Goal: Task Accomplishment & Management: Manage account settings

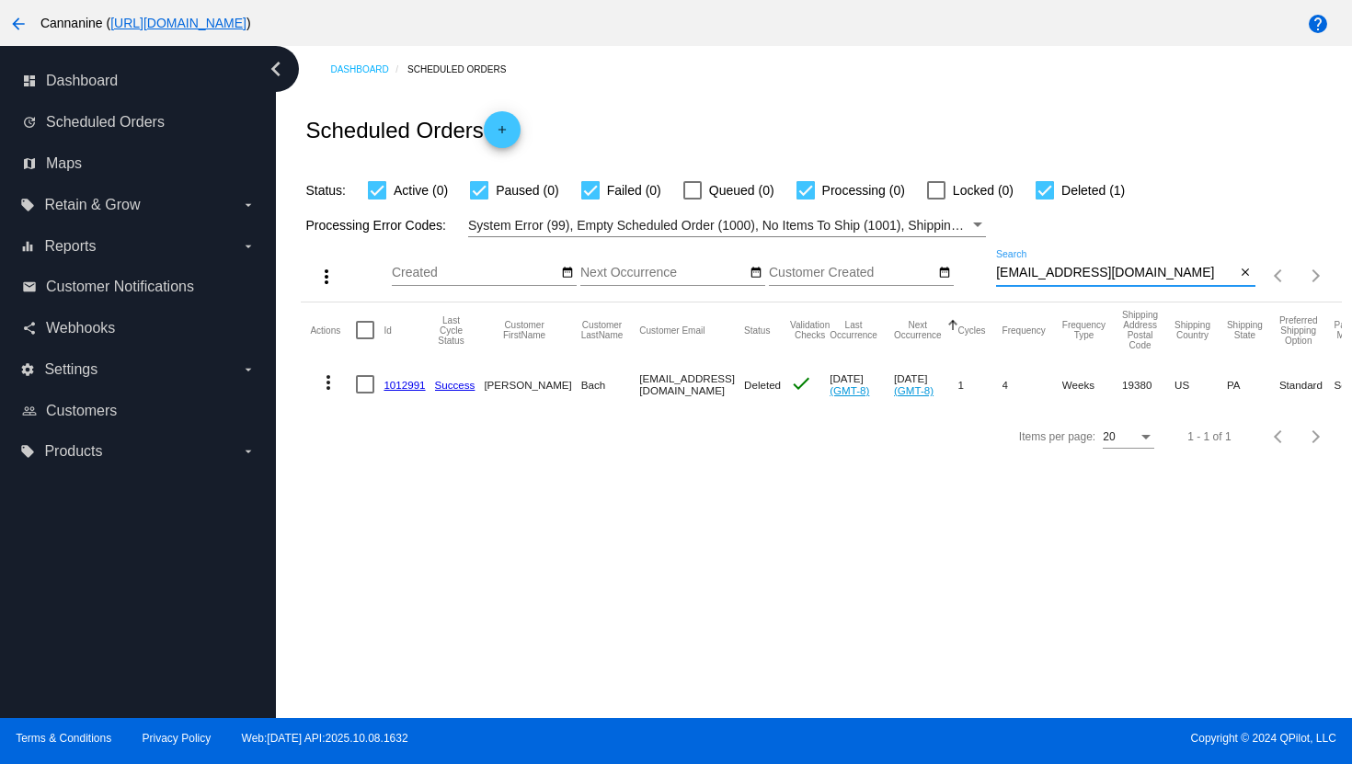
click at [1025, 279] on input "[EMAIL_ADDRESS][DOMAIN_NAME]" at bounding box center [1116, 273] width 240 height 15
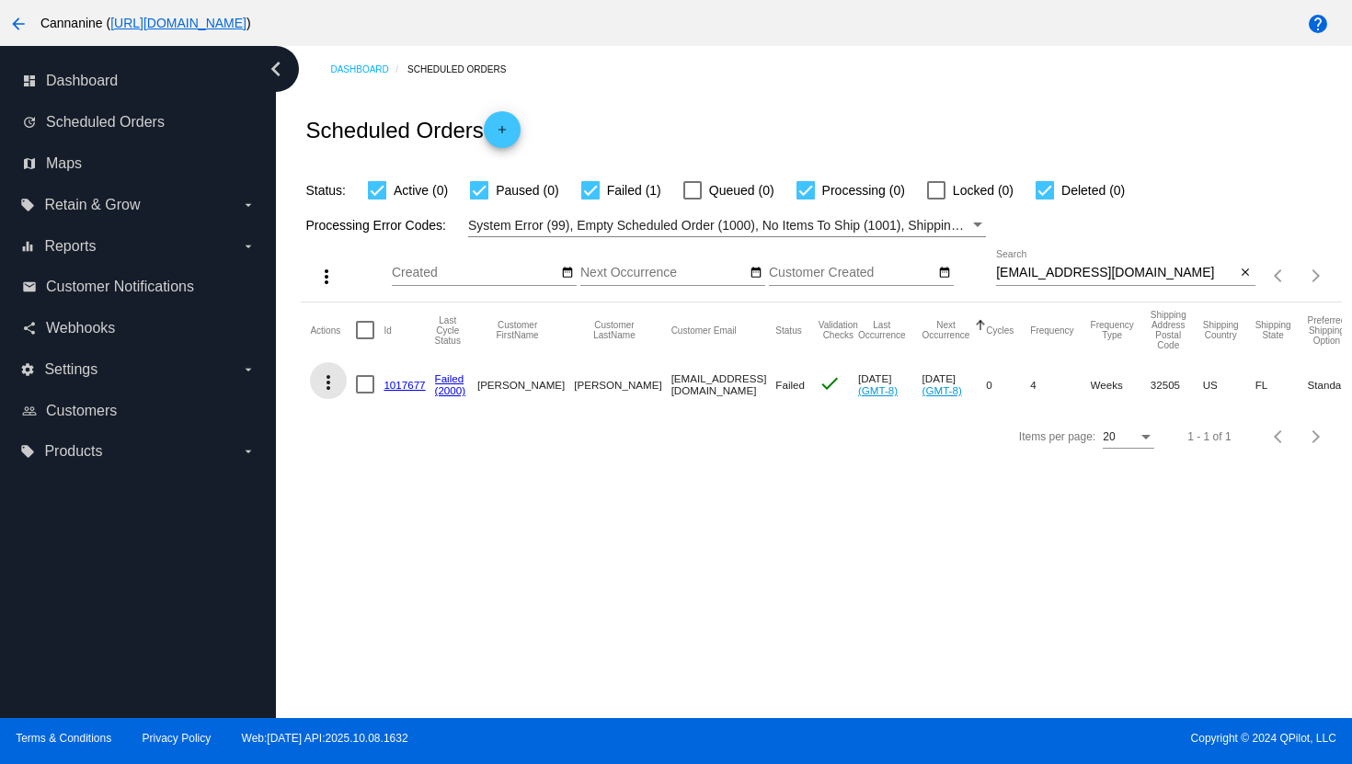
click at [329, 388] on mat-icon "more_vert" at bounding box center [328, 383] width 22 height 22
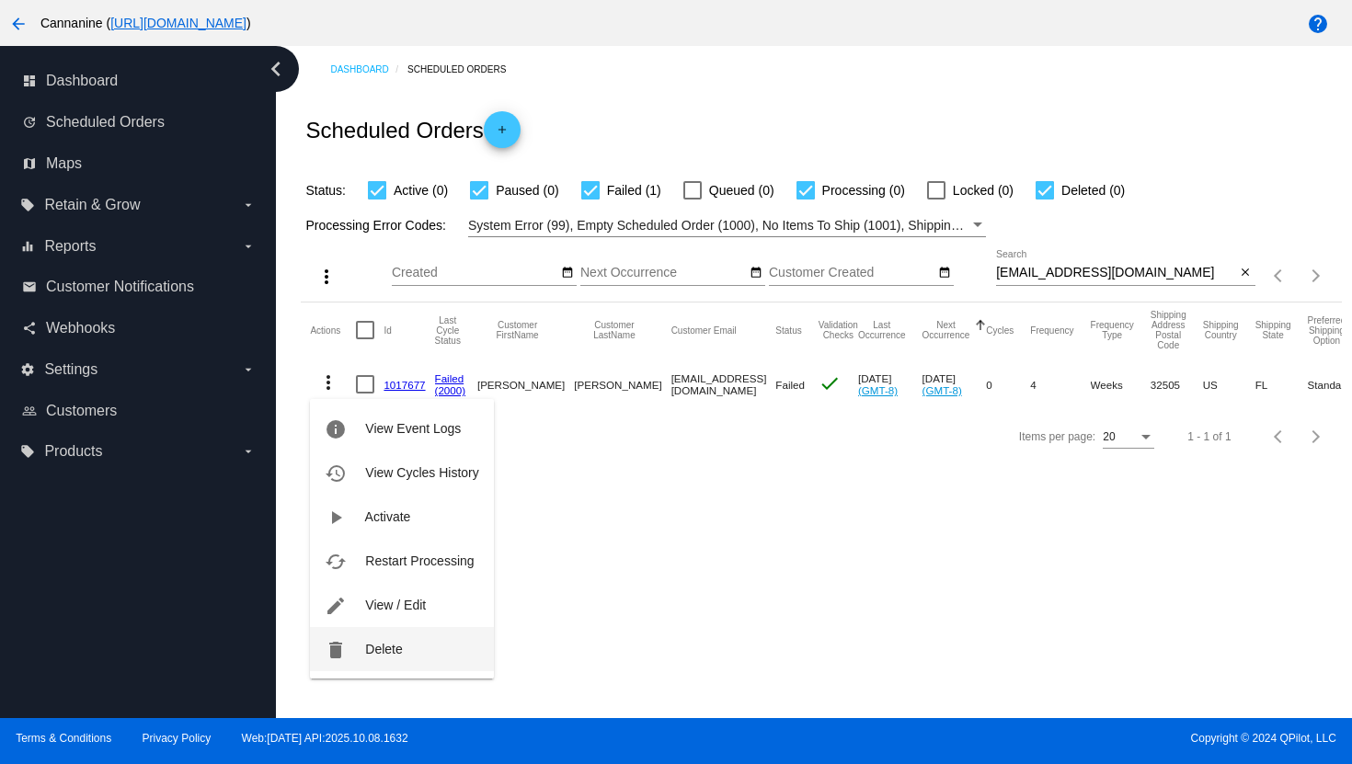
click at [357, 658] on button "delete Delete" at bounding box center [401, 649] width 183 height 44
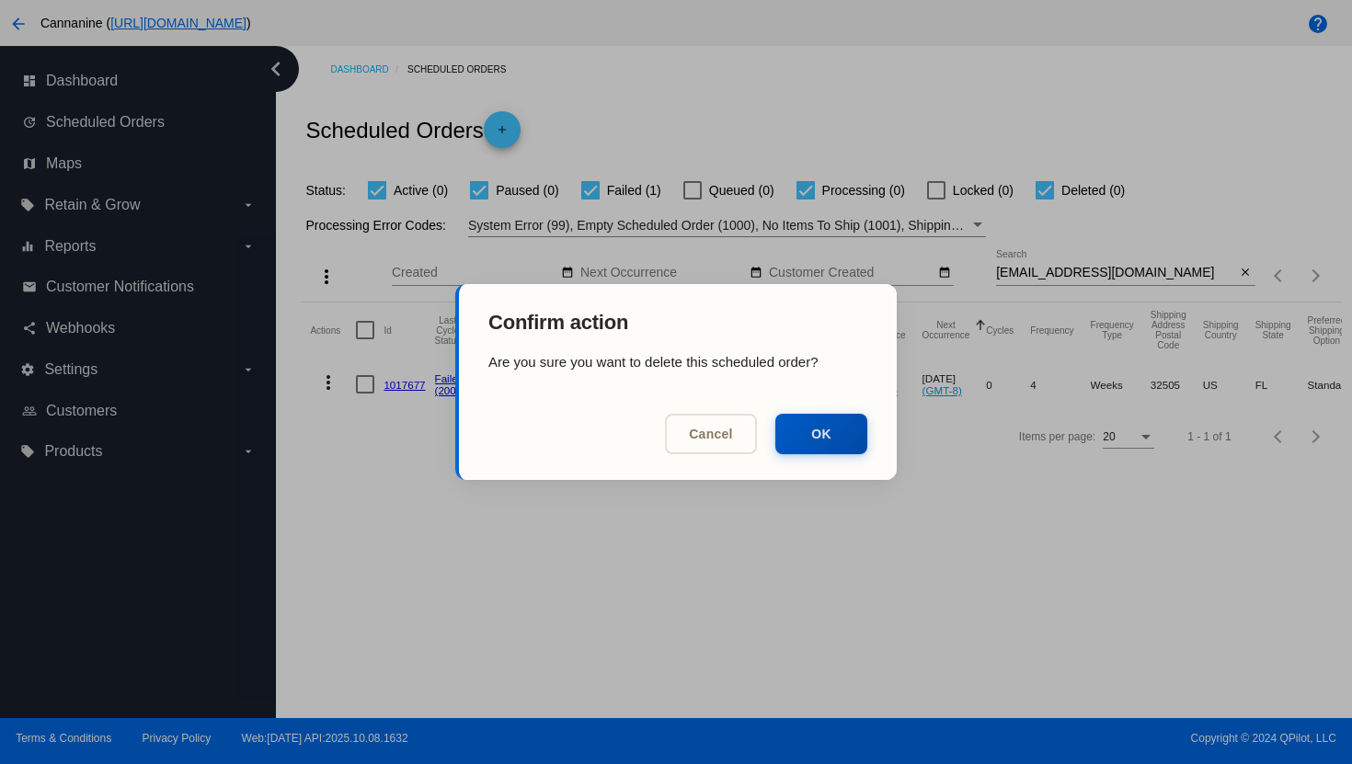
click at [851, 453] on mat-dialog-actions "Cancel OK" at bounding box center [678, 437] width 438 height 85
click at [843, 447] on button "OK" at bounding box center [821, 432] width 92 height 40
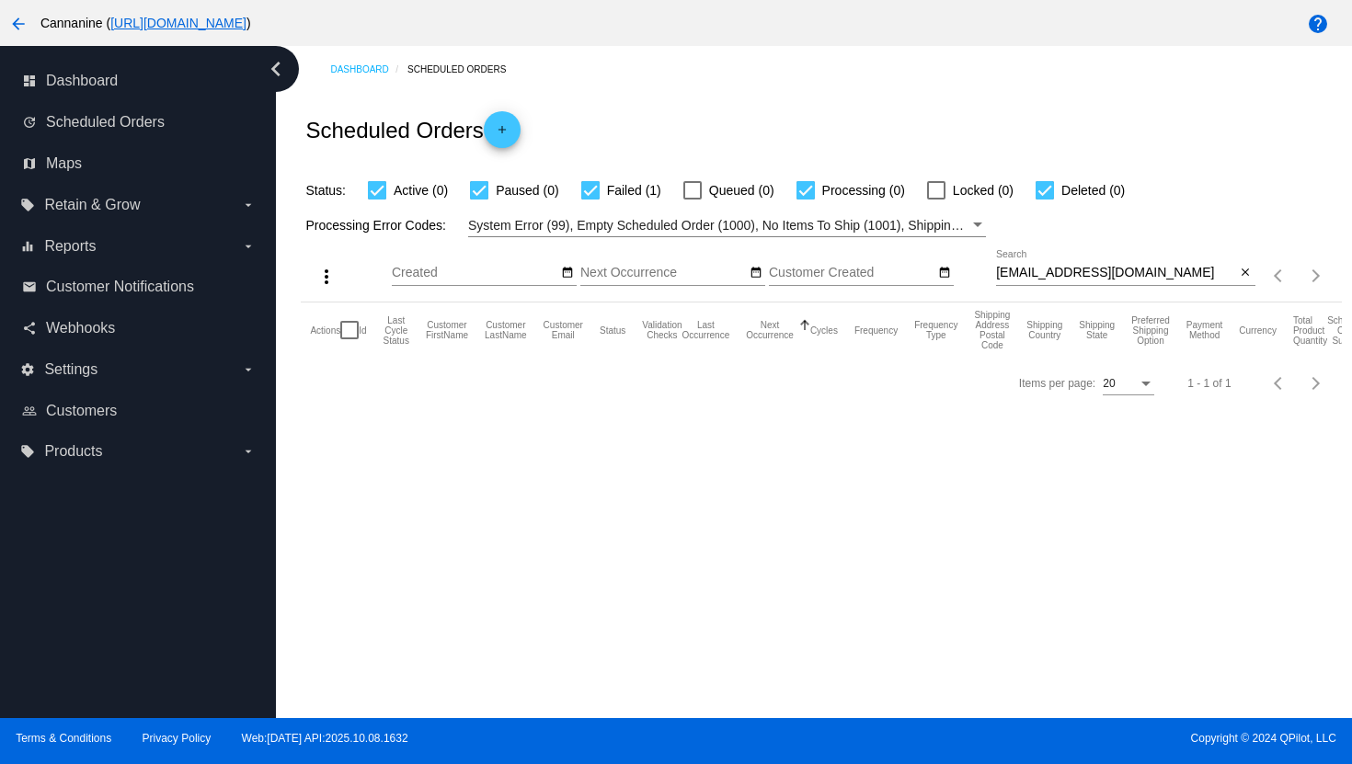
click at [1012, 280] on input "[EMAIL_ADDRESS][DOMAIN_NAME]" at bounding box center [1116, 273] width 240 height 15
paste input "[EMAIL_ADDRESS]"
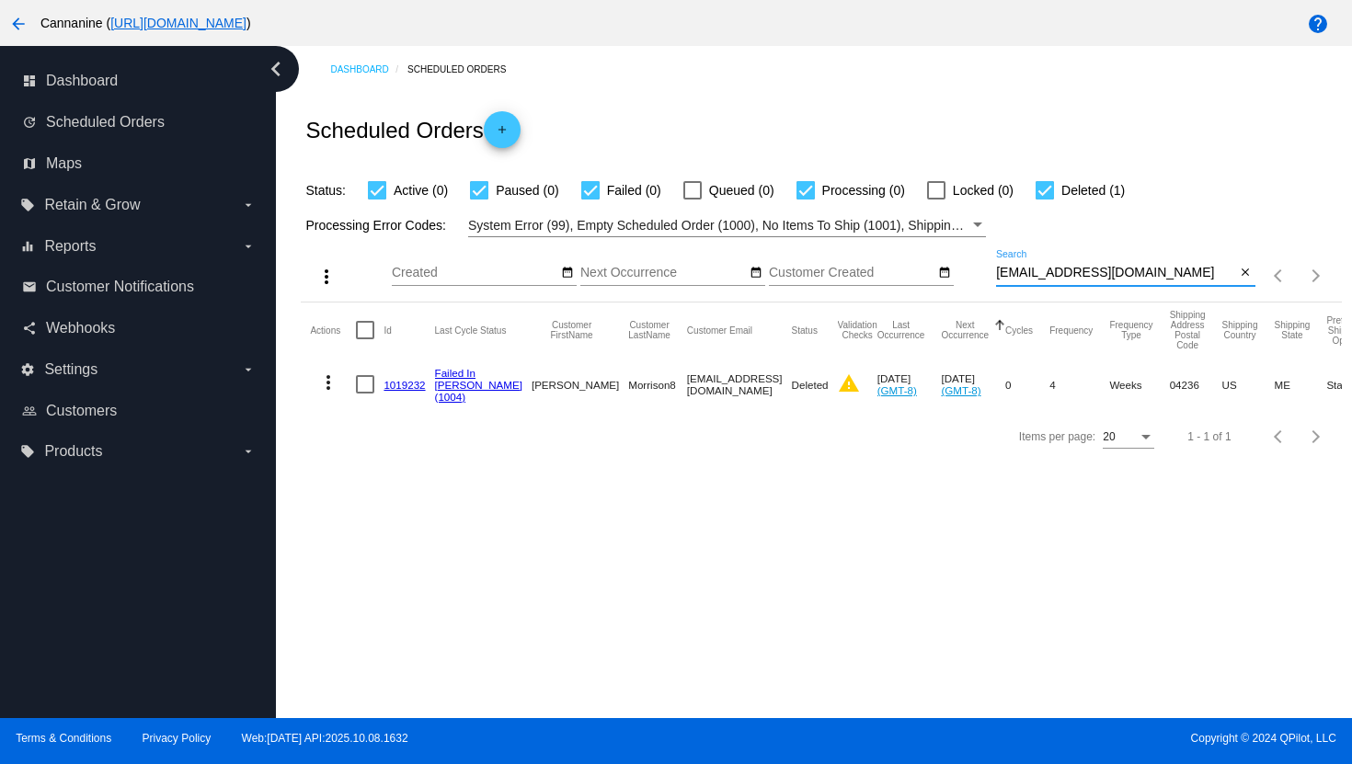
type input "[EMAIL_ADDRESS][DOMAIN_NAME]"
click at [327, 391] on mat-icon "more_vert" at bounding box center [328, 383] width 22 height 22
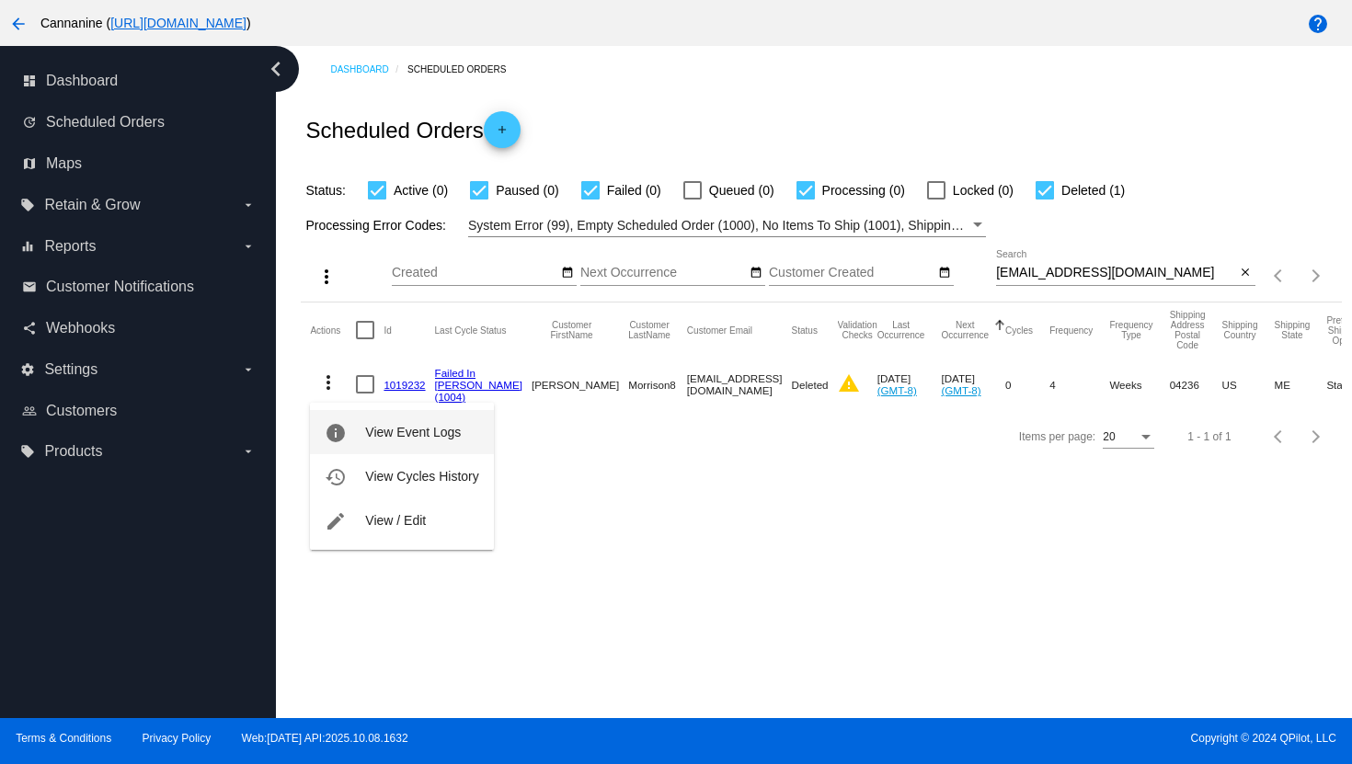
click at [365, 446] on button "info View Event Logs" at bounding box center [401, 432] width 183 height 44
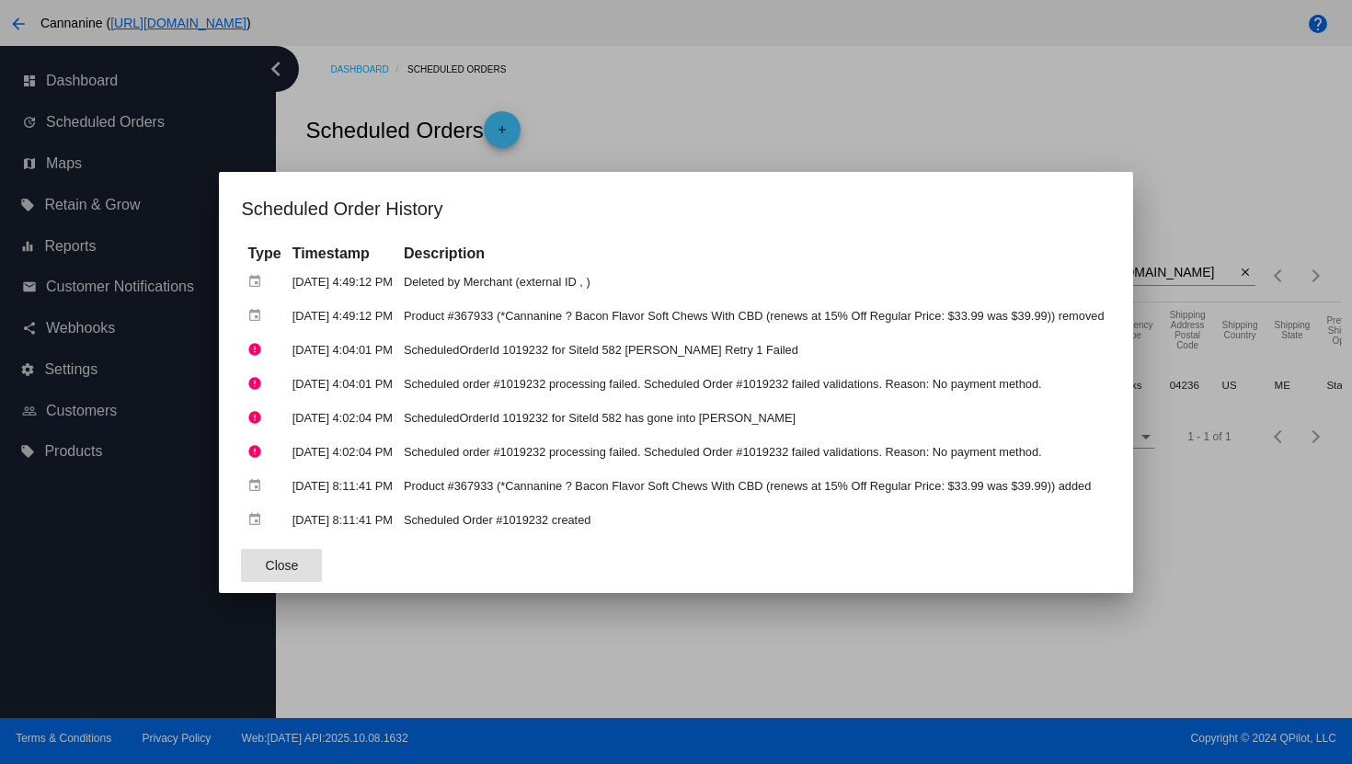
click at [675, 115] on div at bounding box center [676, 382] width 1352 height 764
